Goal: Task Accomplishment & Management: Manage account settings

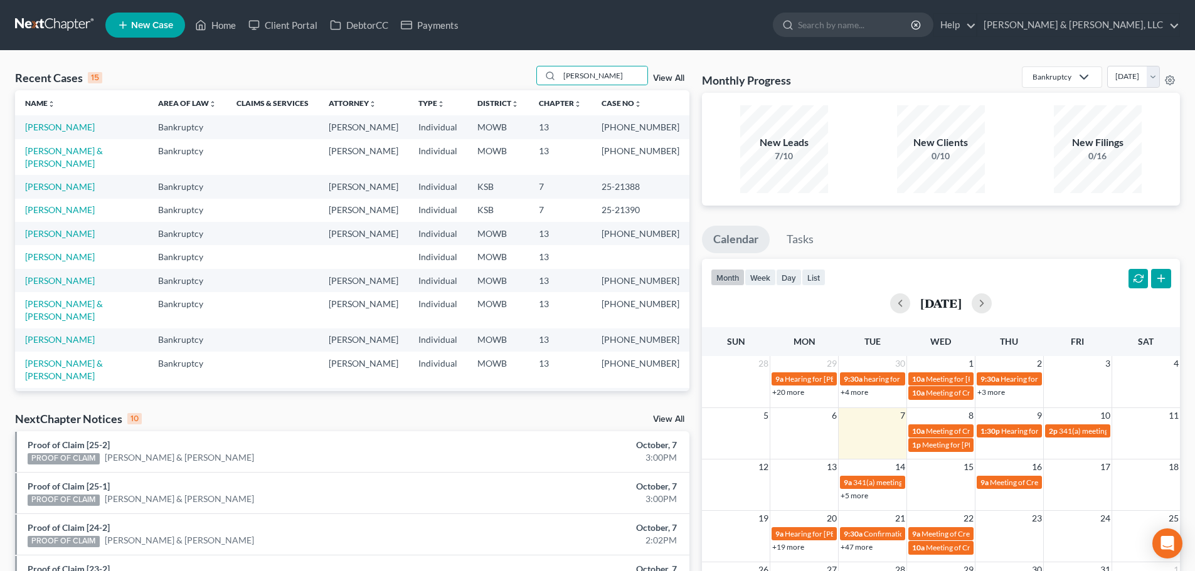
type input "dold"
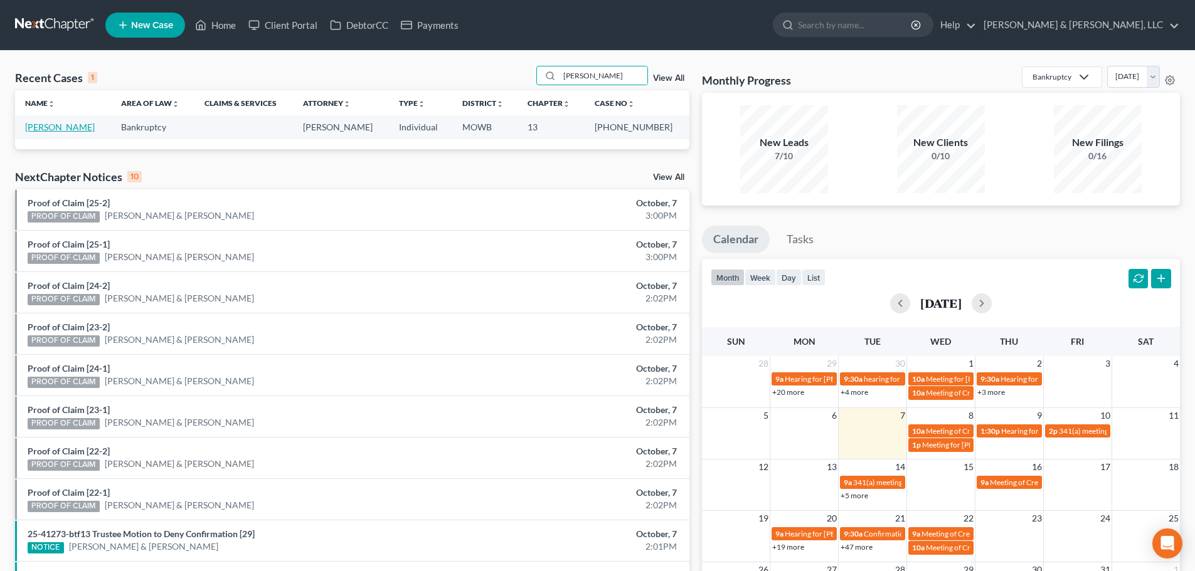
click at [43, 123] on link "Dold, Adam" at bounding box center [60, 127] width 70 height 11
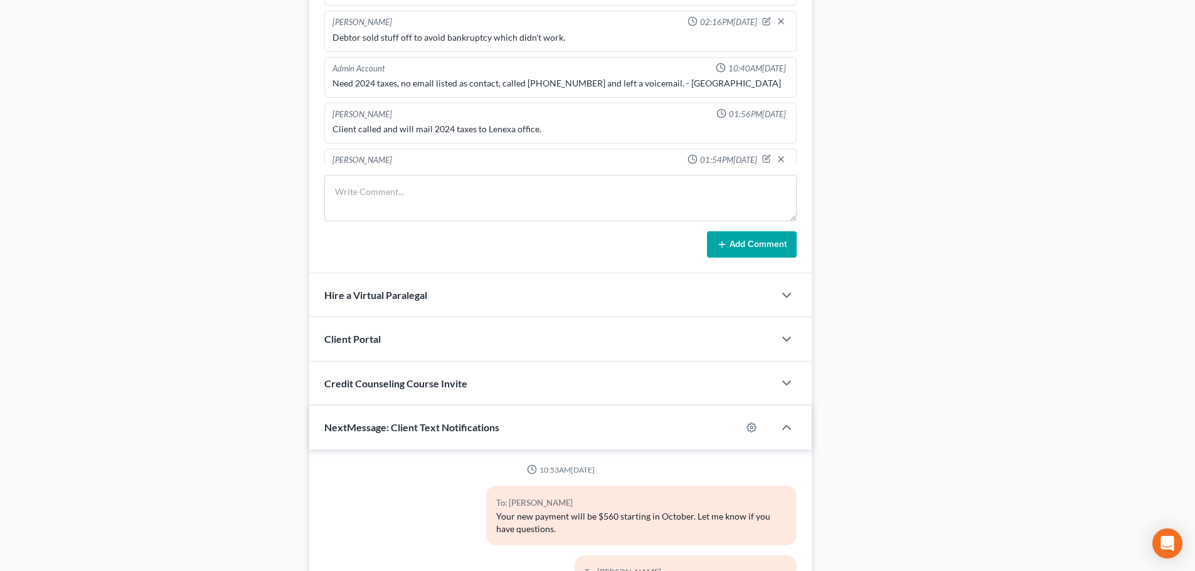
scroll to position [83, 0]
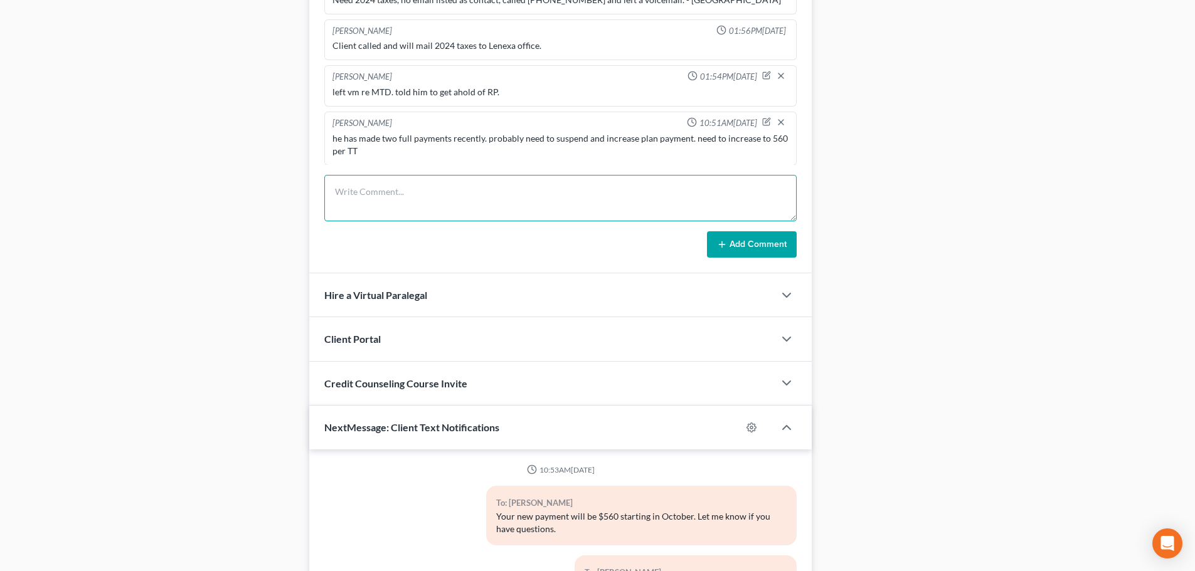
click at [418, 198] on textarea at bounding box center [560, 198] width 472 height 46
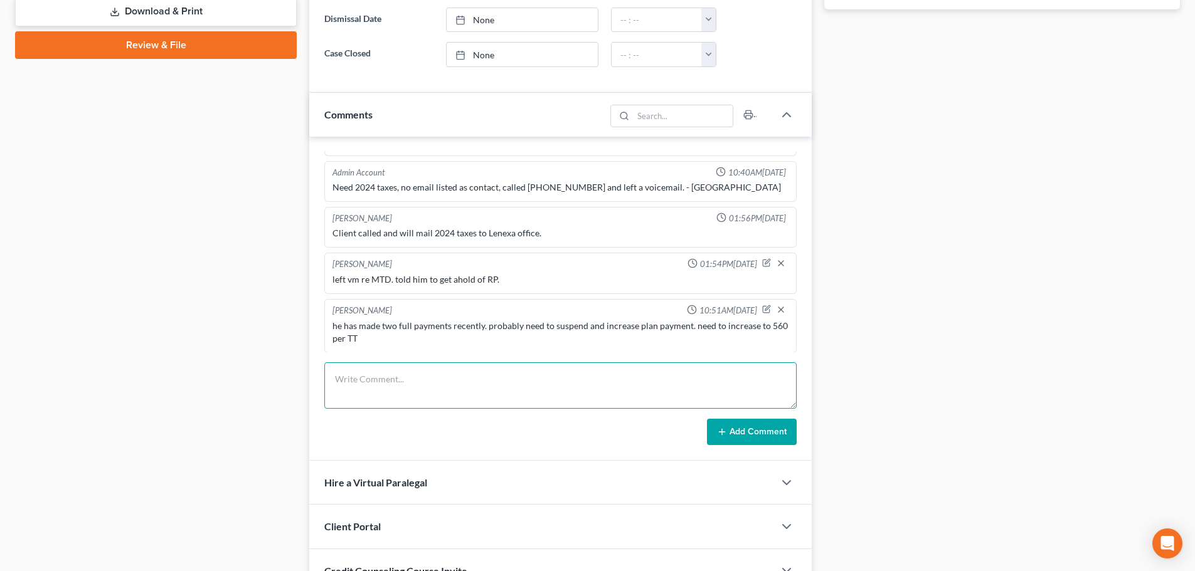
scroll to position [627, 0]
drag, startPoint x: 383, startPoint y: 378, endPoint x: 347, endPoint y: 379, distance: 35.8
click at [347, 379] on textarea "he may want to get the truck fixed with the insurance proceeds. we may" at bounding box center [560, 386] width 472 height 46
drag, startPoint x: 628, startPoint y: 397, endPoint x: 631, endPoint y: 384, distance: 13.4
click at [628, 397] on textarea "he wants to get the truck fixed with the insurance proceeds. we may" at bounding box center [560, 386] width 472 height 46
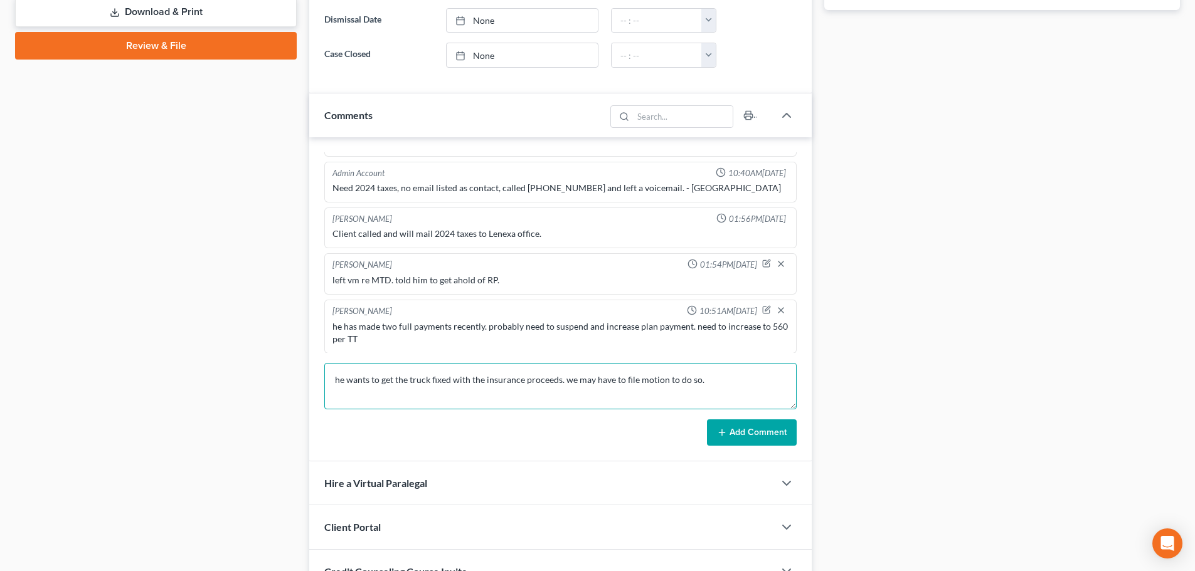
type textarea "he wants to get the truck fixed with the insurance proceeds. we may have to fil…"
click at [739, 434] on button "Add Comment" at bounding box center [752, 433] width 90 height 26
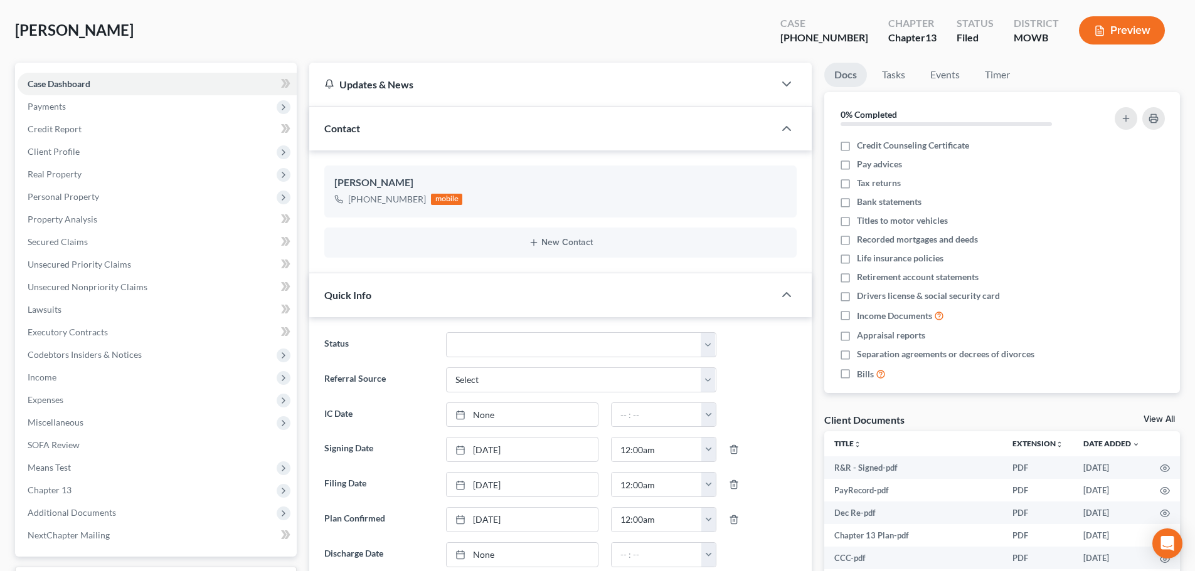
scroll to position [0, 0]
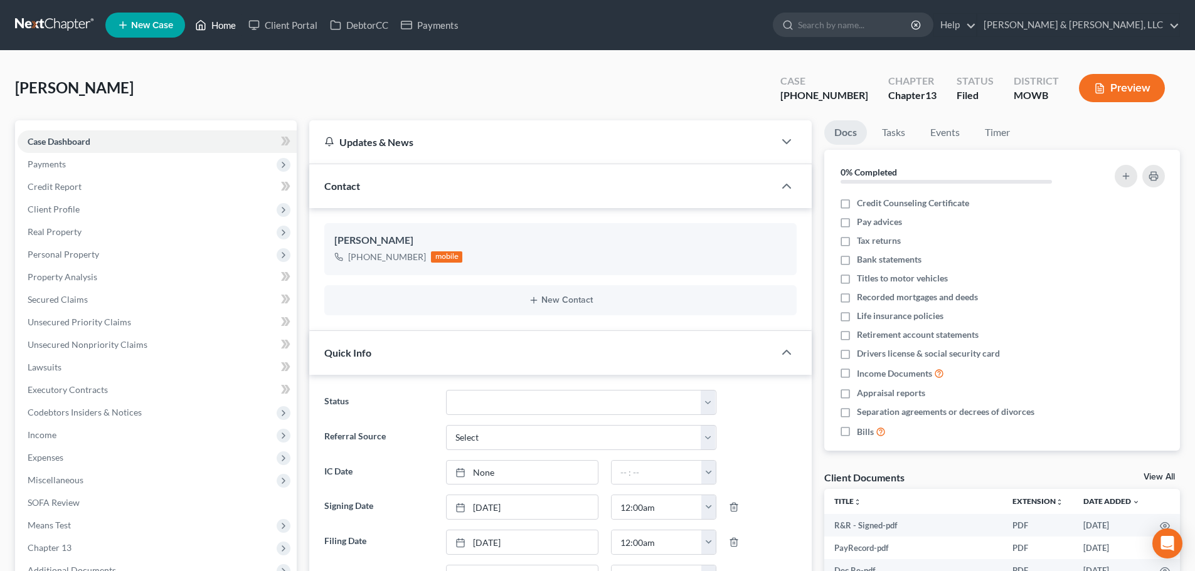
click at [236, 22] on link "Home" at bounding box center [215, 25] width 53 height 23
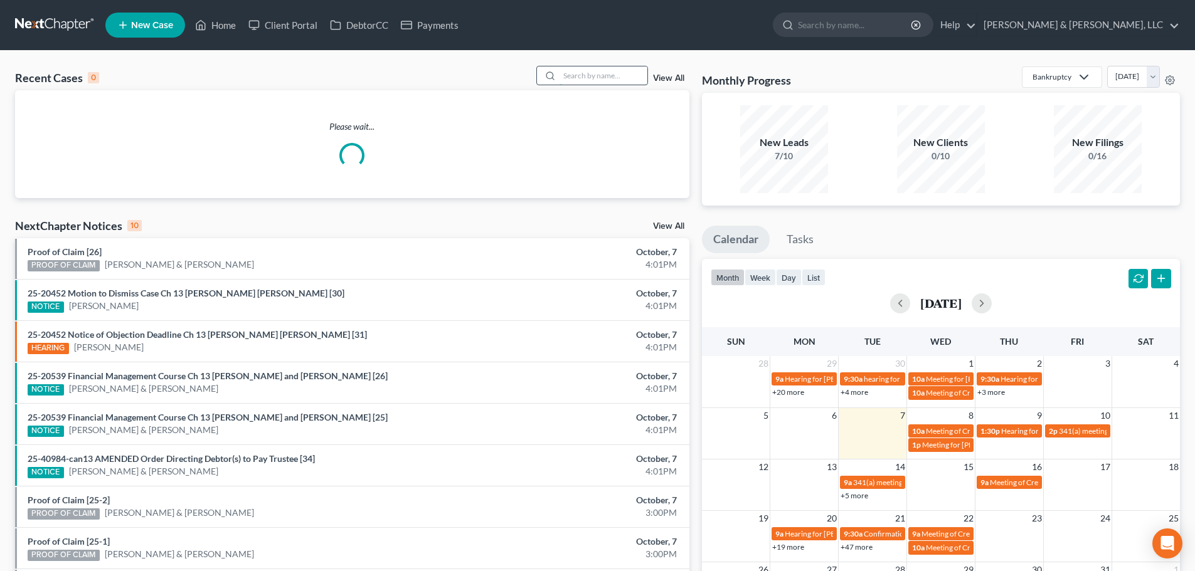
click at [580, 80] on input "search" at bounding box center [603, 75] width 88 height 18
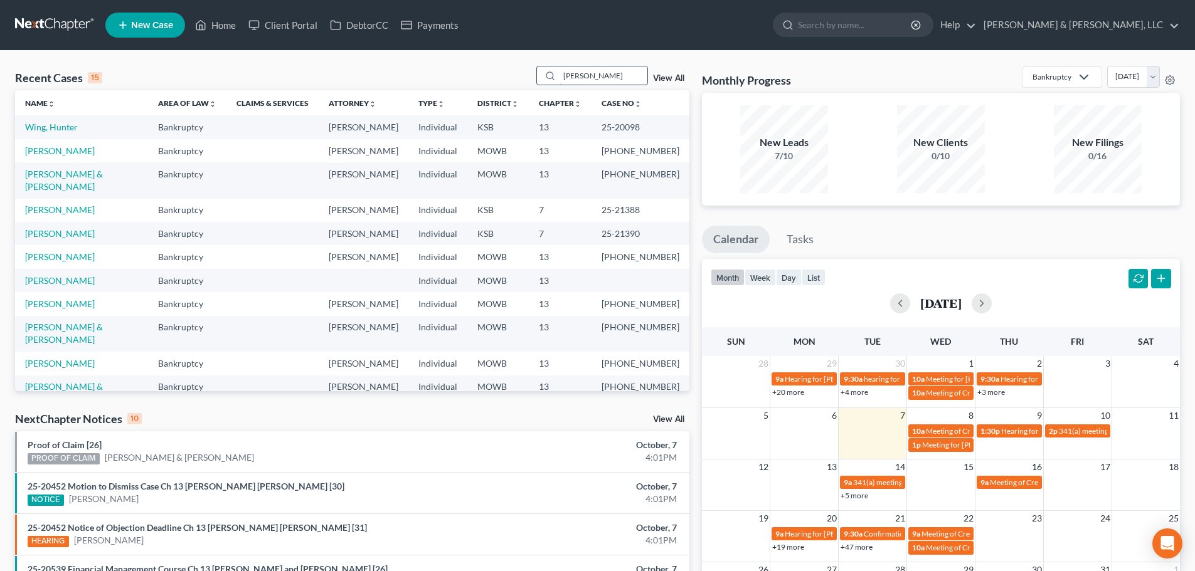
type input "spiers"
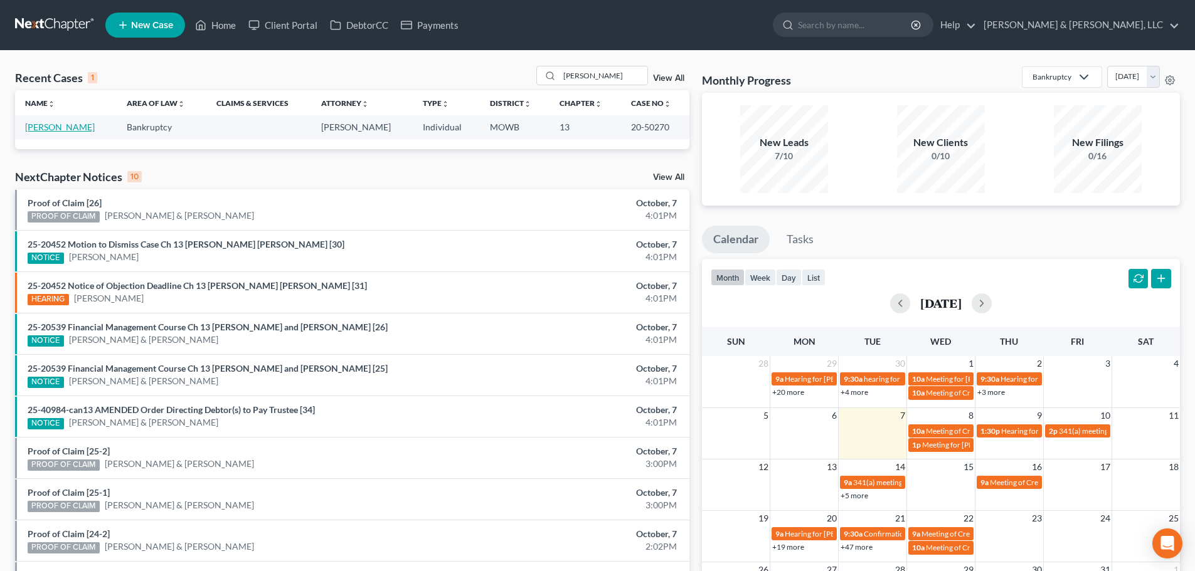
click at [41, 129] on link "Spiers , Teresa" at bounding box center [60, 127] width 70 height 11
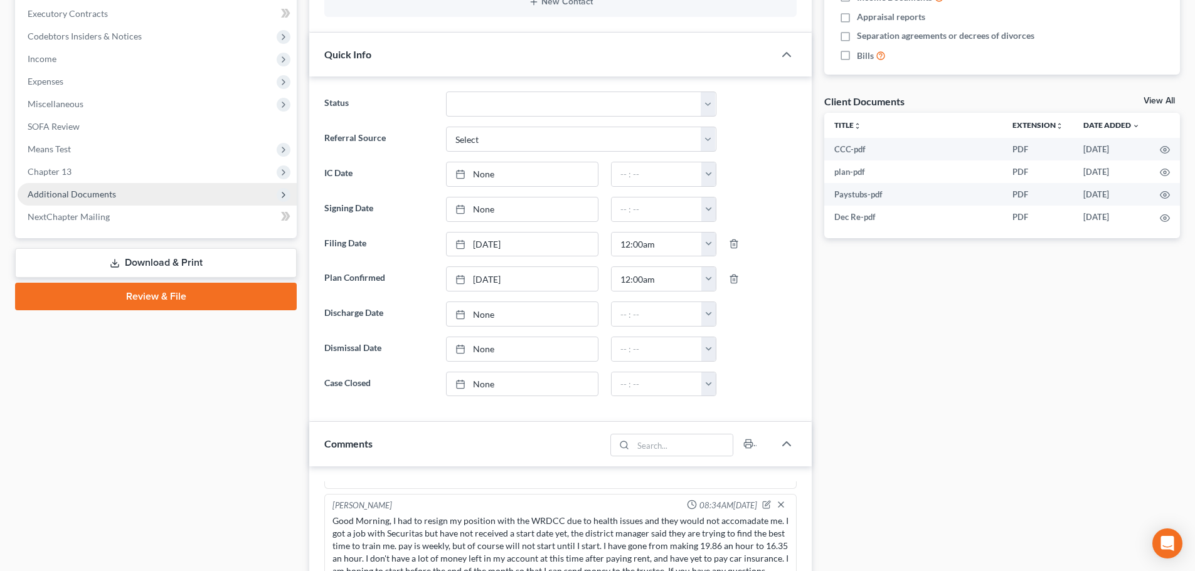
scroll to position [568, 0]
click at [68, 198] on span "Additional Documents" at bounding box center [72, 194] width 88 height 11
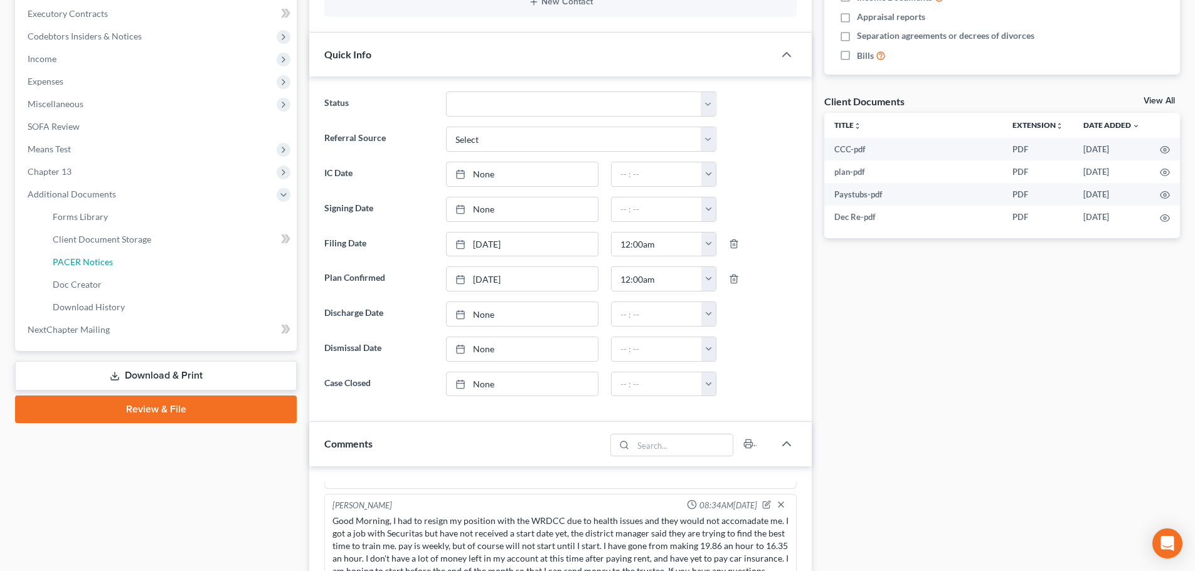
drag, startPoint x: 81, startPoint y: 258, endPoint x: 659, endPoint y: 274, distance: 577.9
click at [82, 258] on span "PACER Notices" at bounding box center [83, 262] width 60 height 11
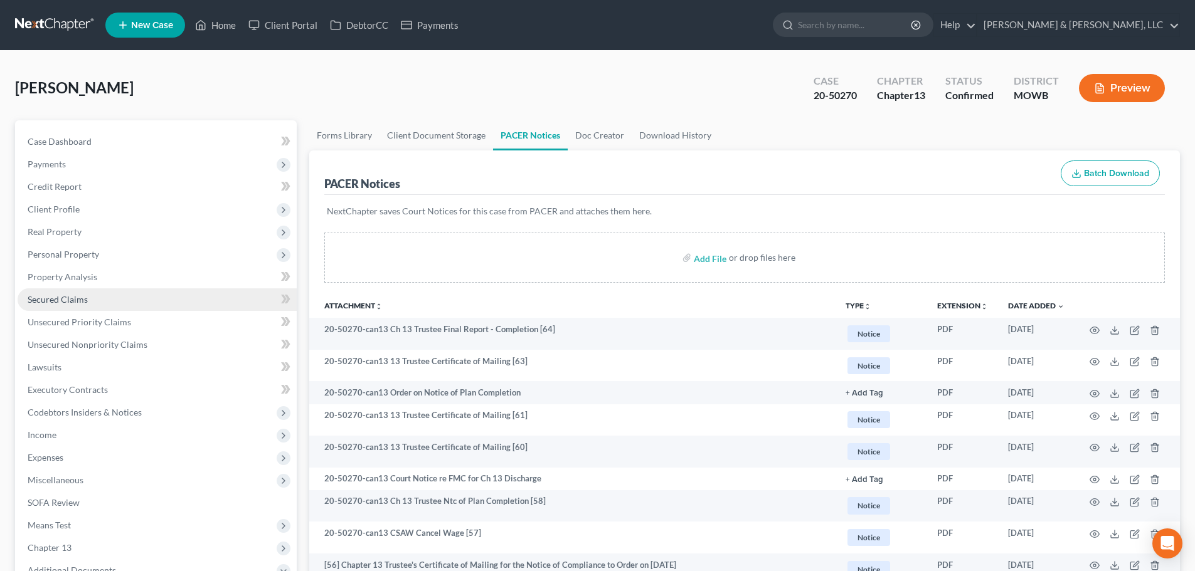
click at [53, 297] on span "Secured Claims" at bounding box center [58, 299] width 60 height 11
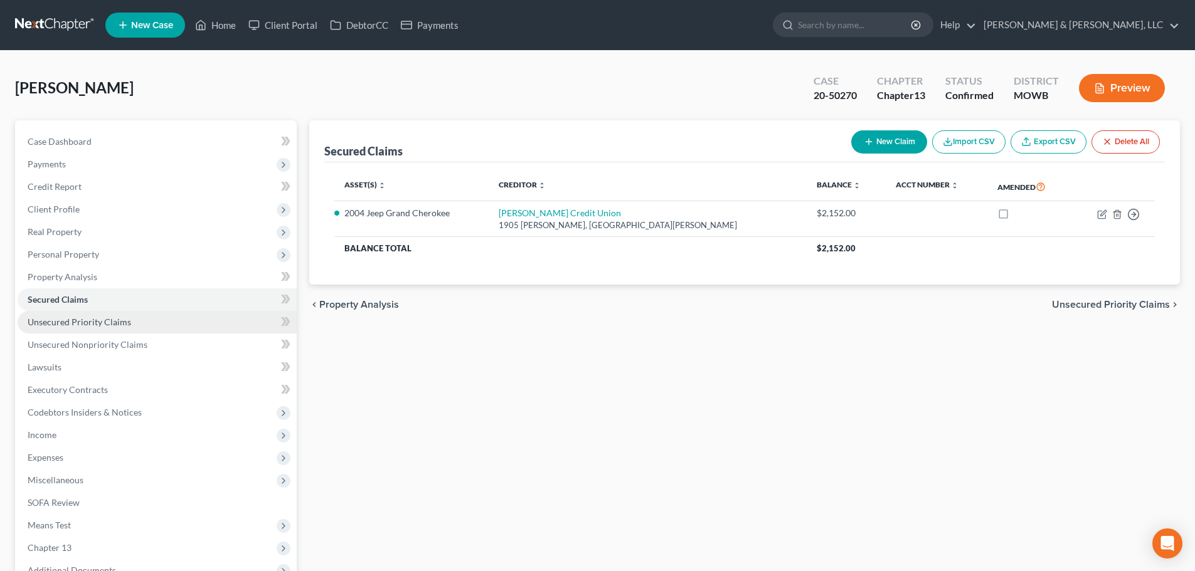
click at [58, 311] on link "Unsecured Priority Claims" at bounding box center [157, 322] width 279 height 23
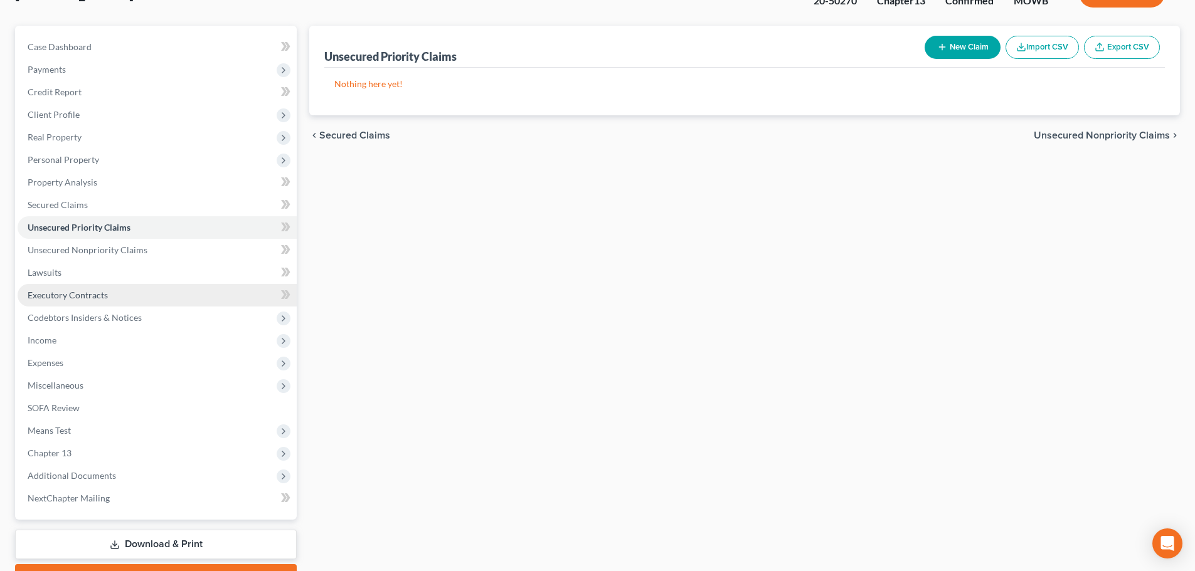
scroll to position [163, 0]
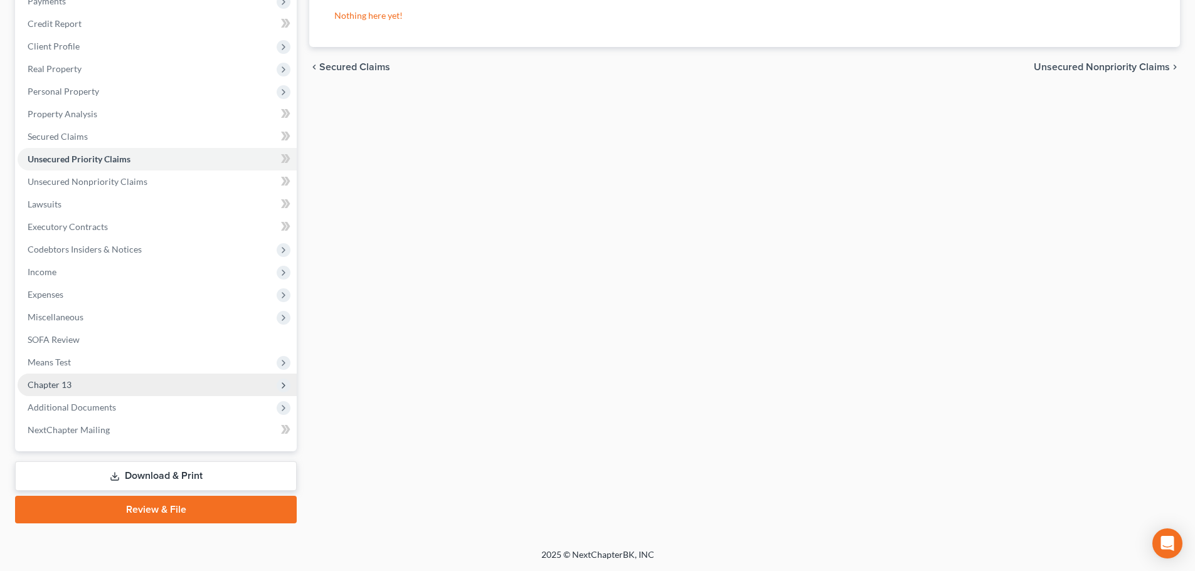
click at [47, 384] on span "Chapter 13" at bounding box center [50, 384] width 44 height 11
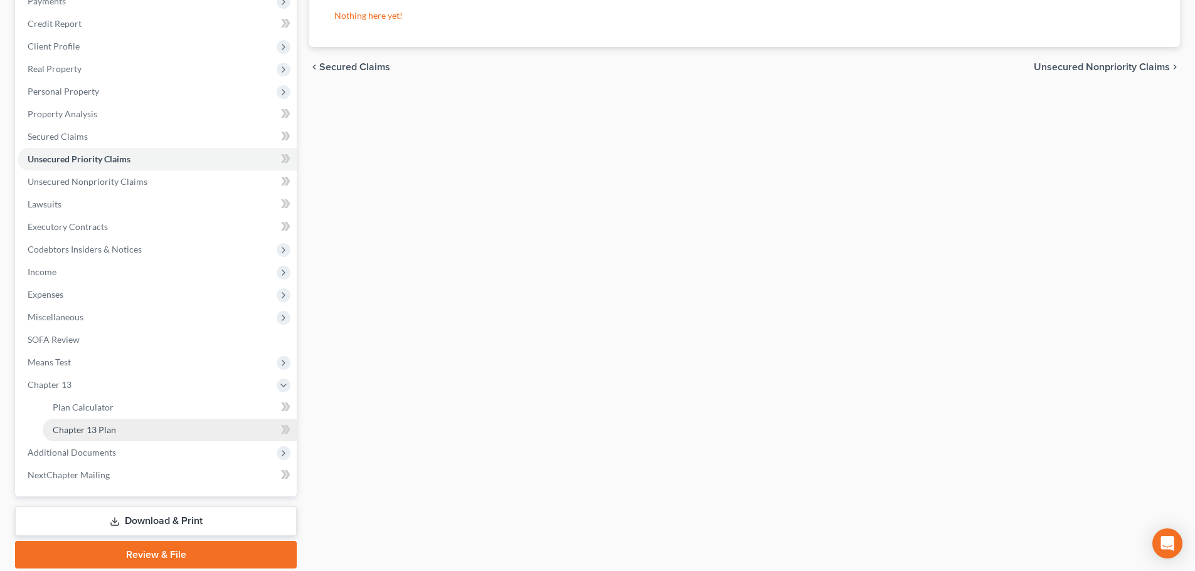
click at [109, 431] on span "Chapter 13 Plan" at bounding box center [84, 430] width 63 height 11
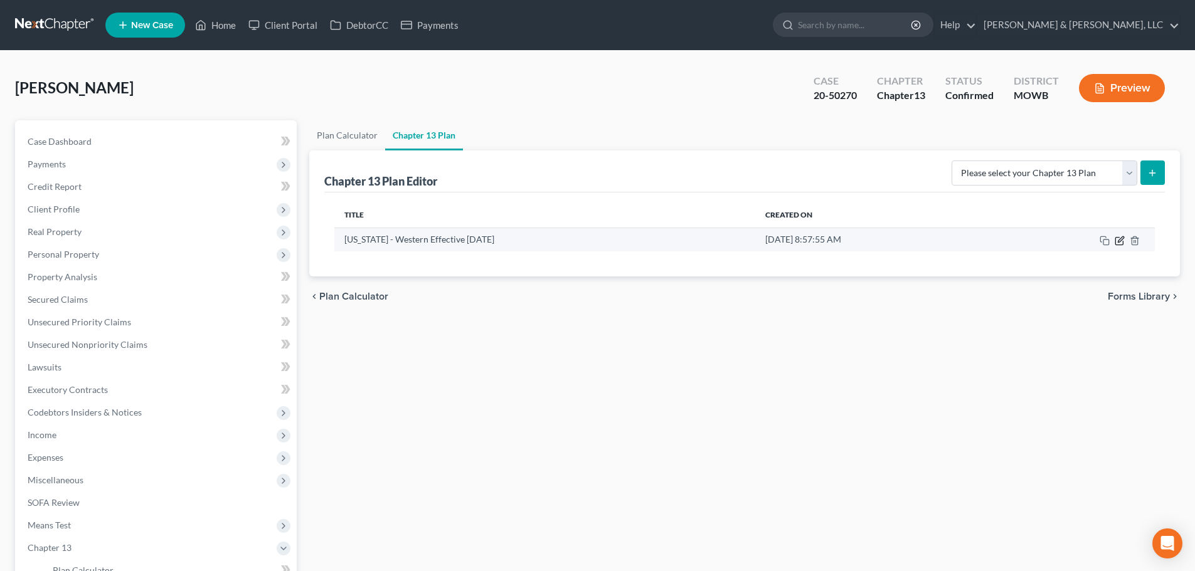
click at [1116, 240] on icon "button" at bounding box center [1119, 241] width 8 height 8
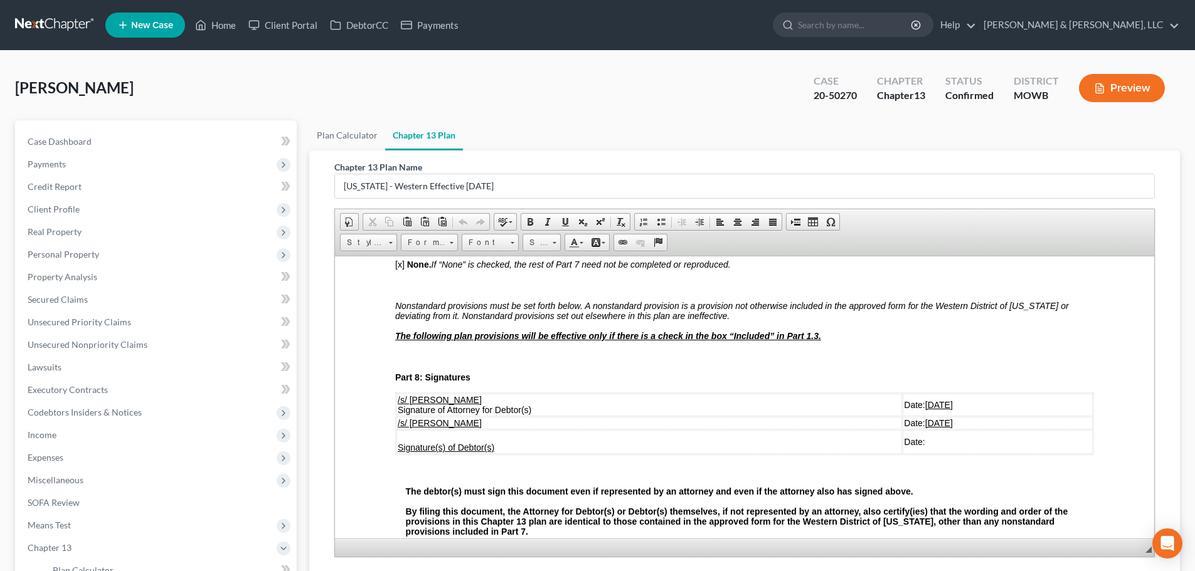
scroll to position [2822, 0]
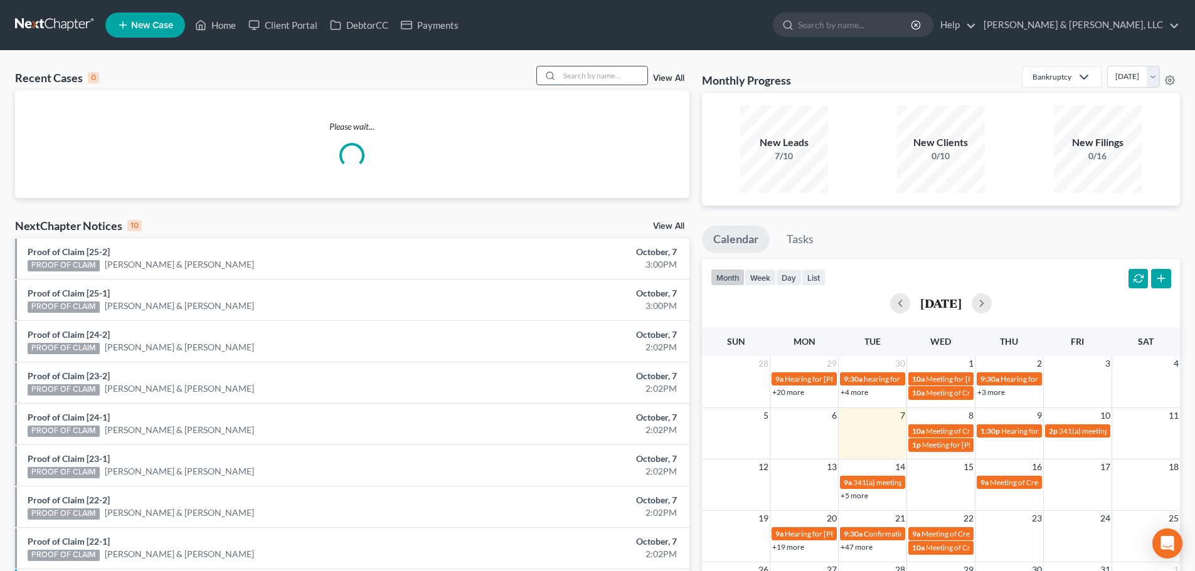
click at [597, 74] on input "search" at bounding box center [603, 75] width 88 height 18
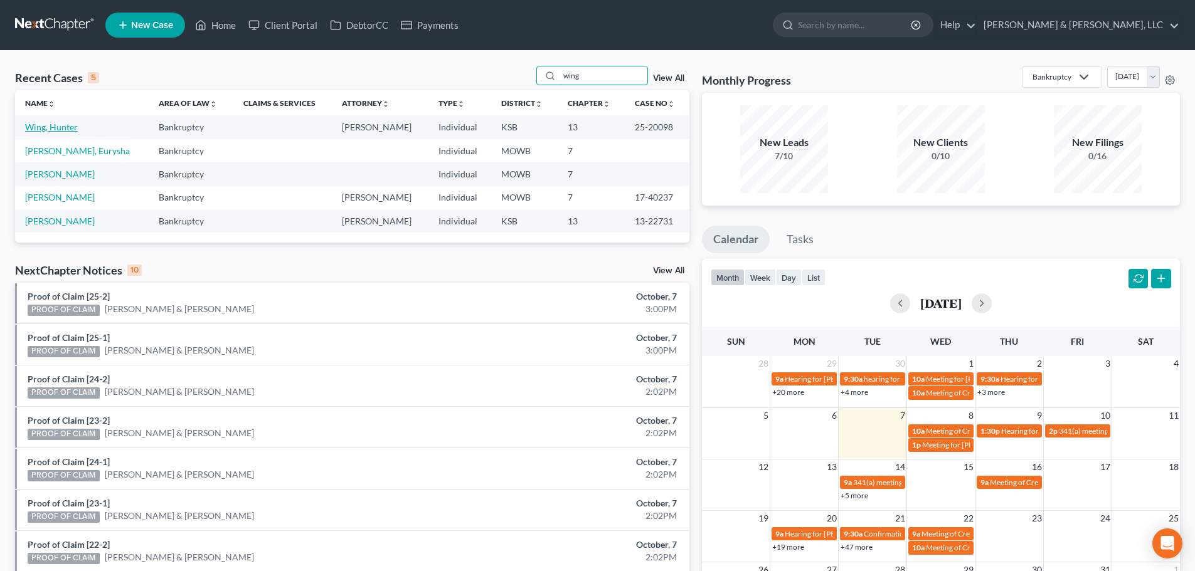
type input "wing"
click at [38, 129] on link "Wing, Hunter" at bounding box center [51, 127] width 53 height 11
select select "1"
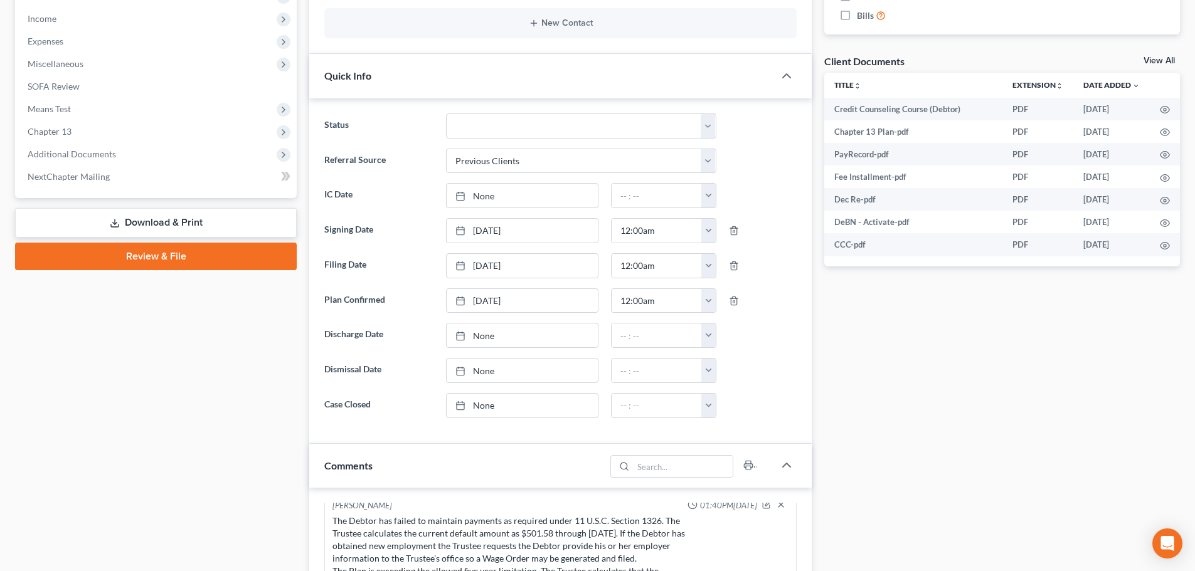
scroll to position [439, 0]
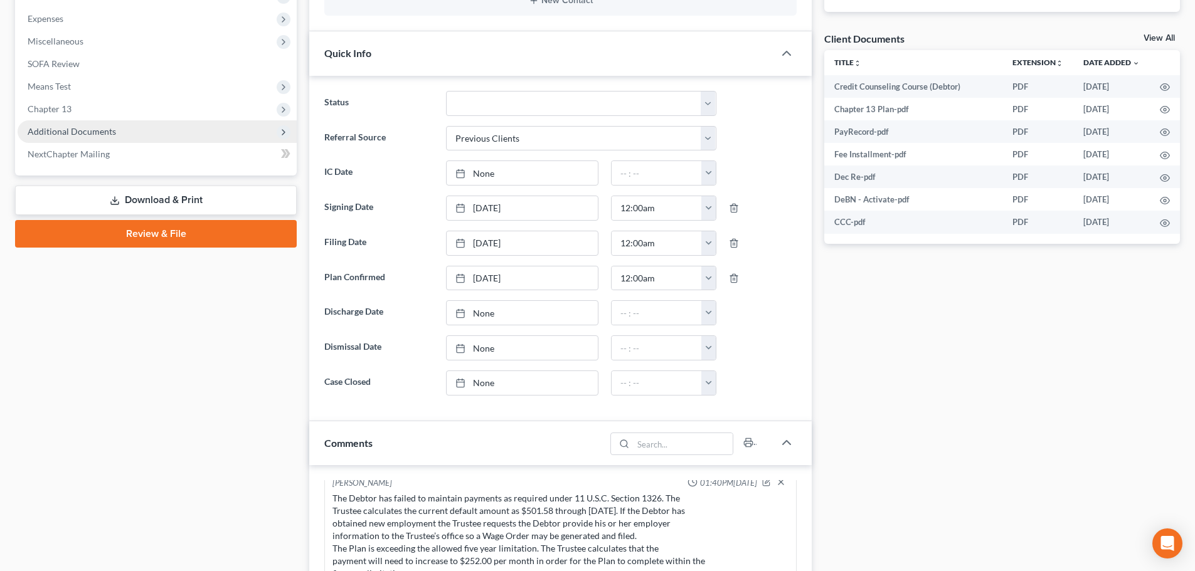
click at [50, 121] on span "Additional Documents" at bounding box center [157, 131] width 279 height 23
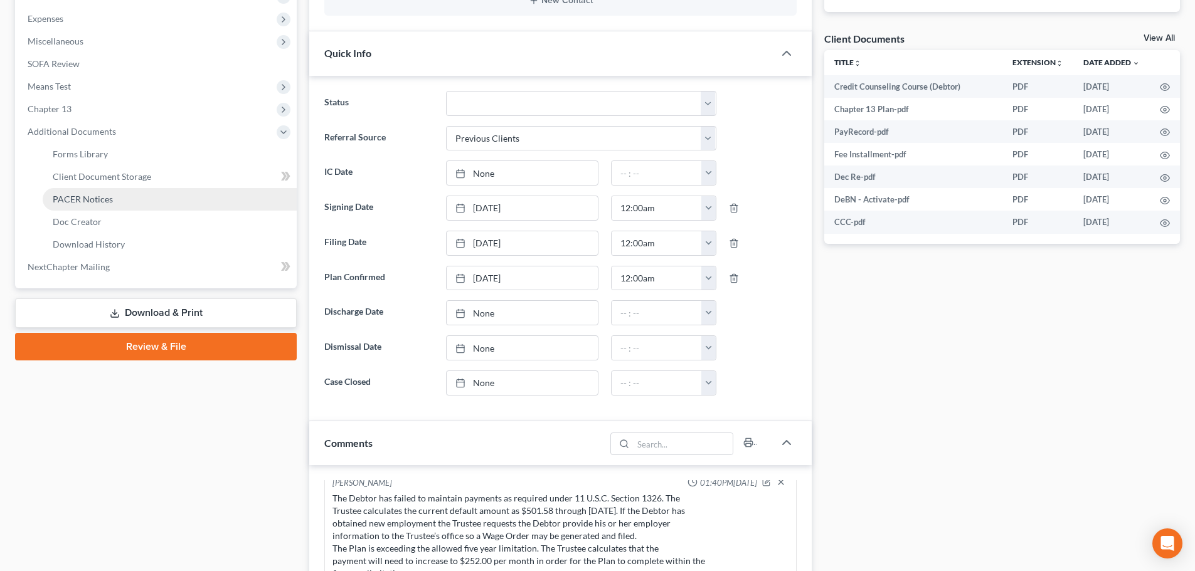
click at [78, 199] on span "PACER Notices" at bounding box center [83, 199] width 60 height 11
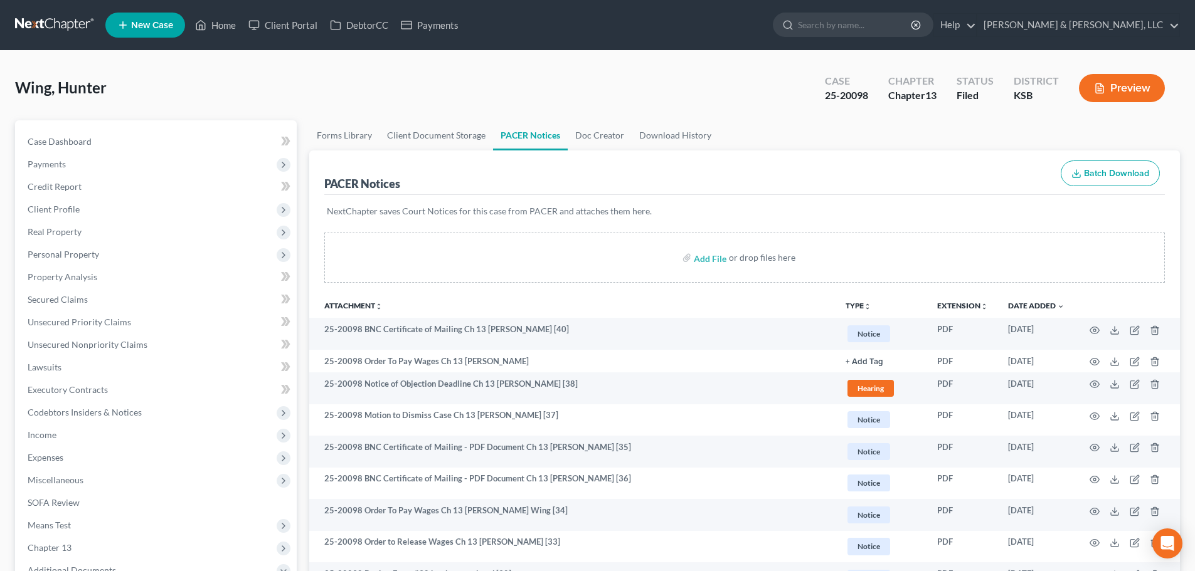
scroll to position [63, 0]
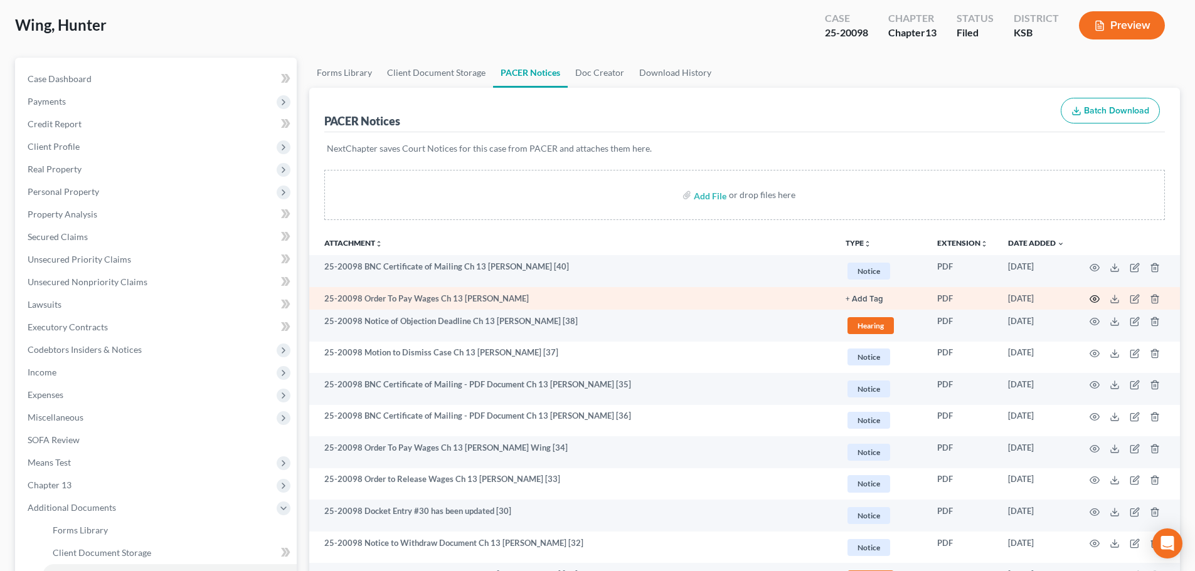
click at [1092, 299] on icon "button" at bounding box center [1094, 299] width 10 height 10
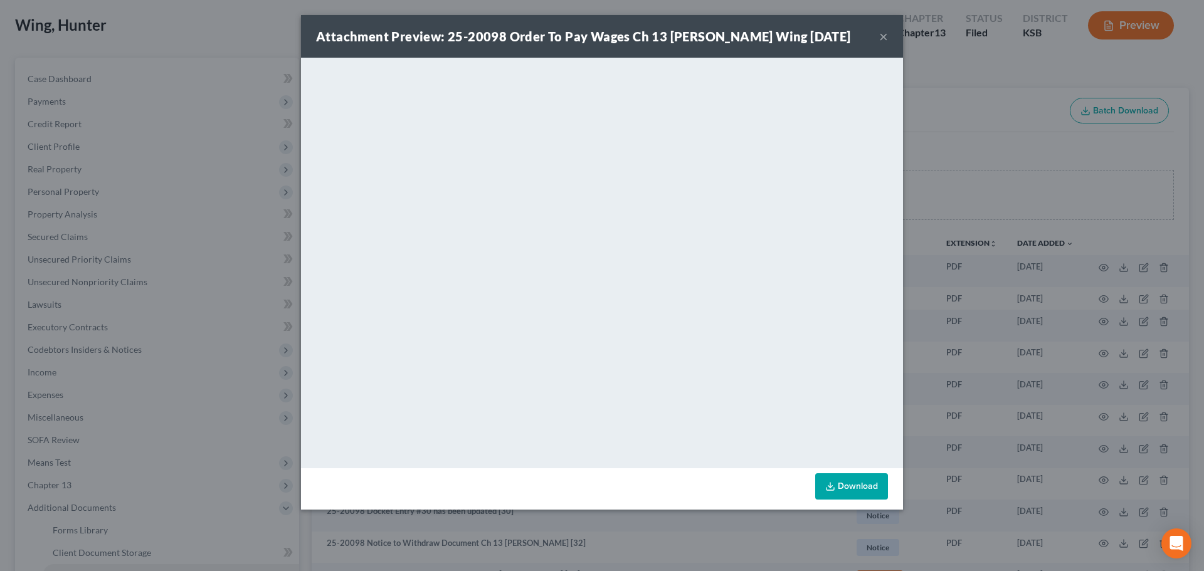
click at [878, 34] on div "Attachment Preview: 25-20098 Order To Pay Wages Ch 13 Hunter Lee Wing 10/03/202…" at bounding box center [602, 36] width 602 height 43
click at [881, 36] on div "Attachment Preview: 25-20098 Order To Pay Wages Ch 13 Hunter Lee Wing 10/03/202…" at bounding box center [602, 36] width 602 height 43
click at [880, 36] on div "Attachment Preview: 25-20098 Order To Pay Wages Ch 13 Hunter Lee Wing 10/03/202…" at bounding box center [602, 36] width 602 height 43
click at [881, 36] on button "×" at bounding box center [883, 36] width 9 height 15
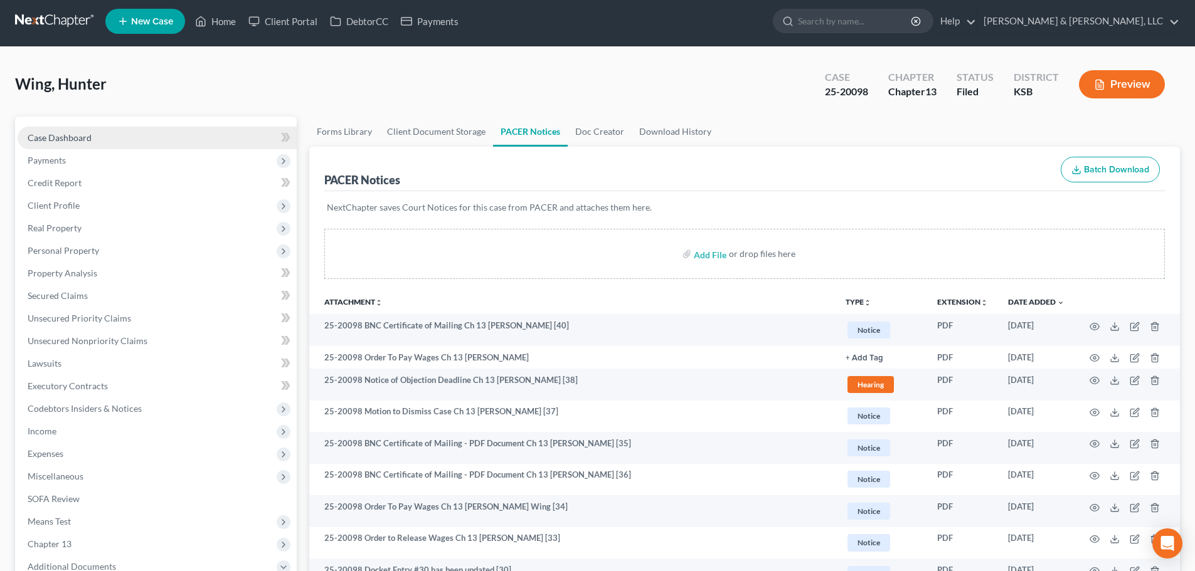
scroll to position [0, 0]
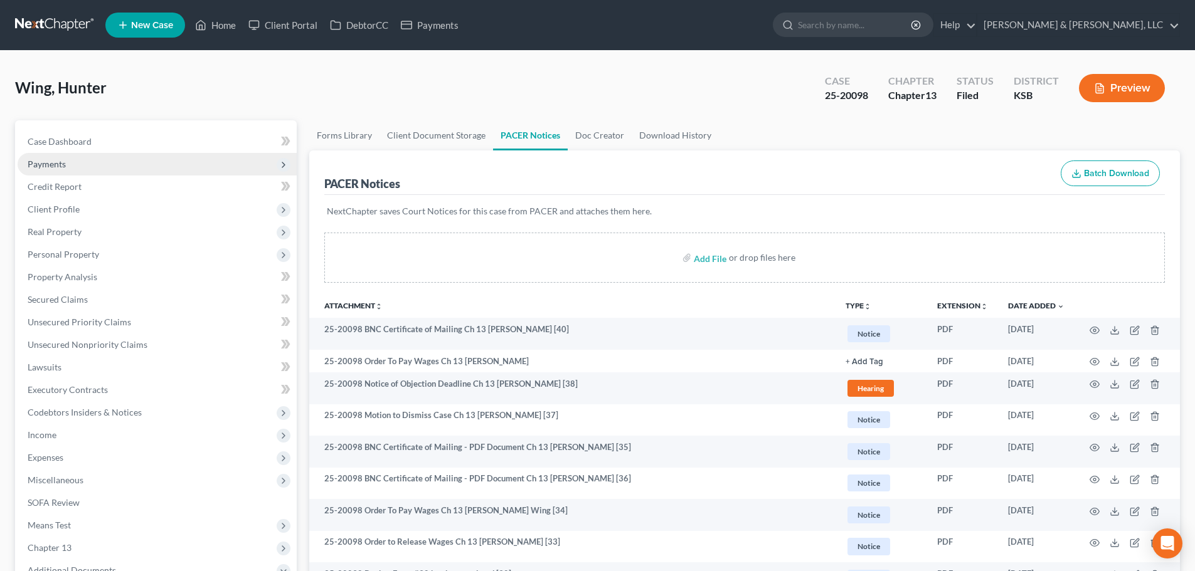
click at [76, 156] on span "Payments" at bounding box center [157, 164] width 279 height 23
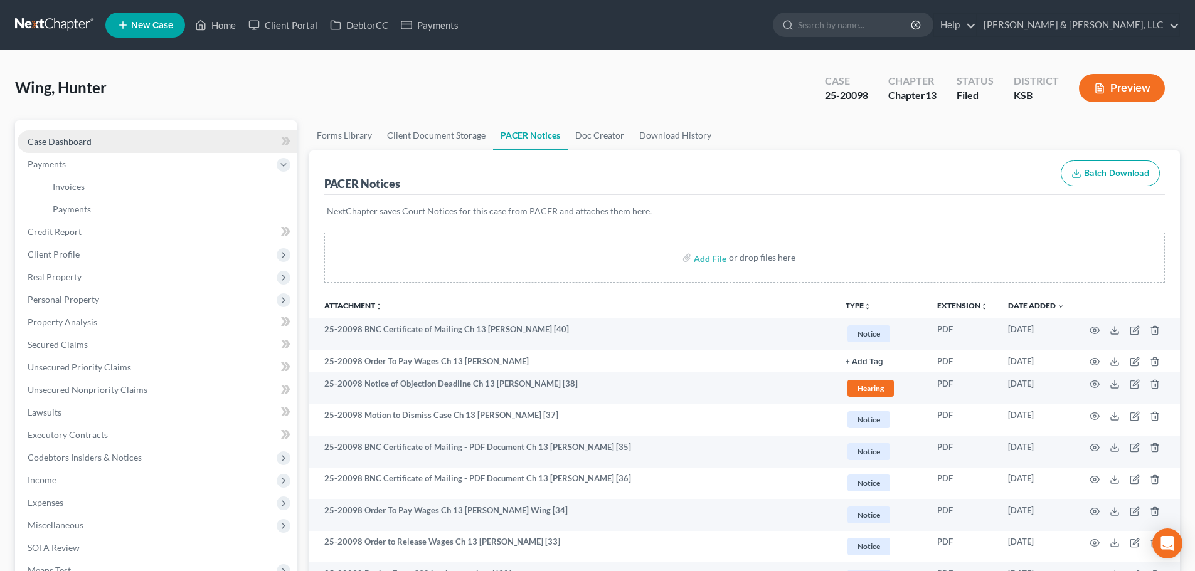
click at [82, 146] on span "Case Dashboard" at bounding box center [60, 141] width 64 height 11
select select "1"
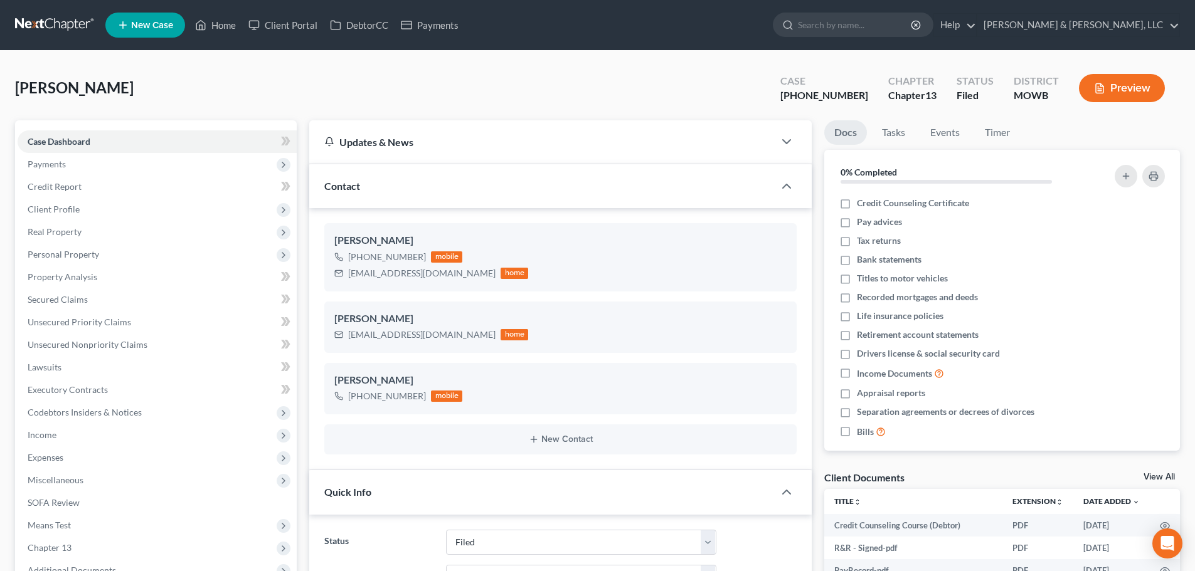
select select "6"
select select "0"
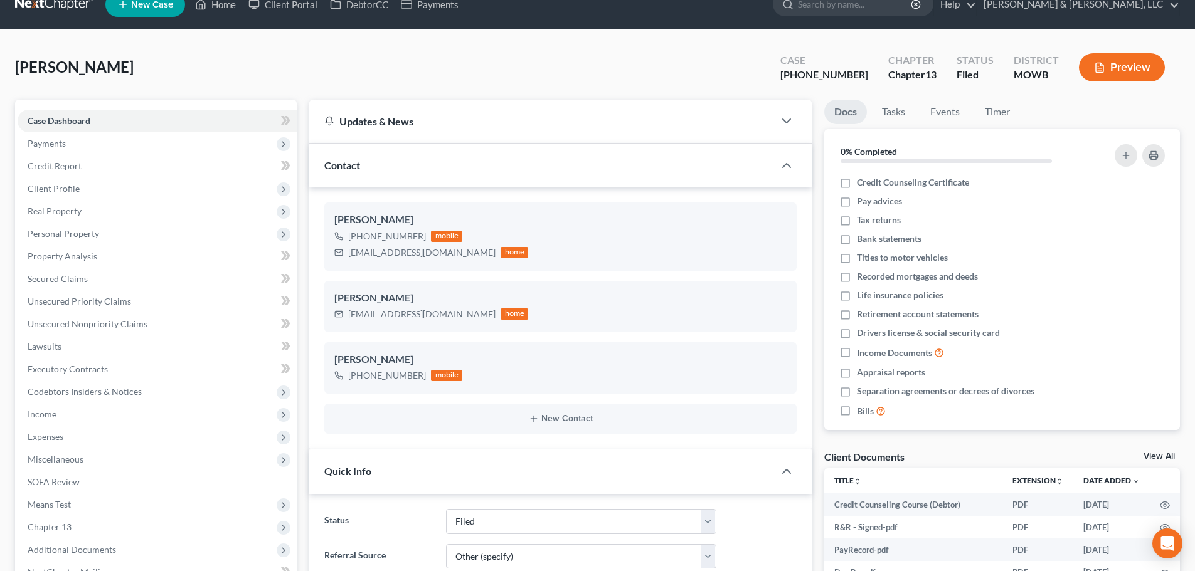
scroll to position [1723, 0]
